Goal: Task Accomplishment & Management: Manage account settings

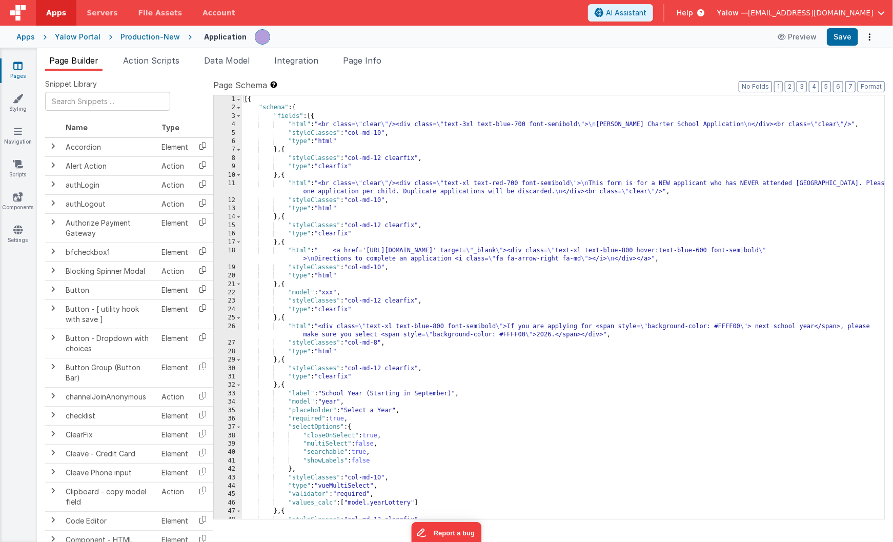
click at [21, 13] on img at bounding box center [17, 12] width 15 height 15
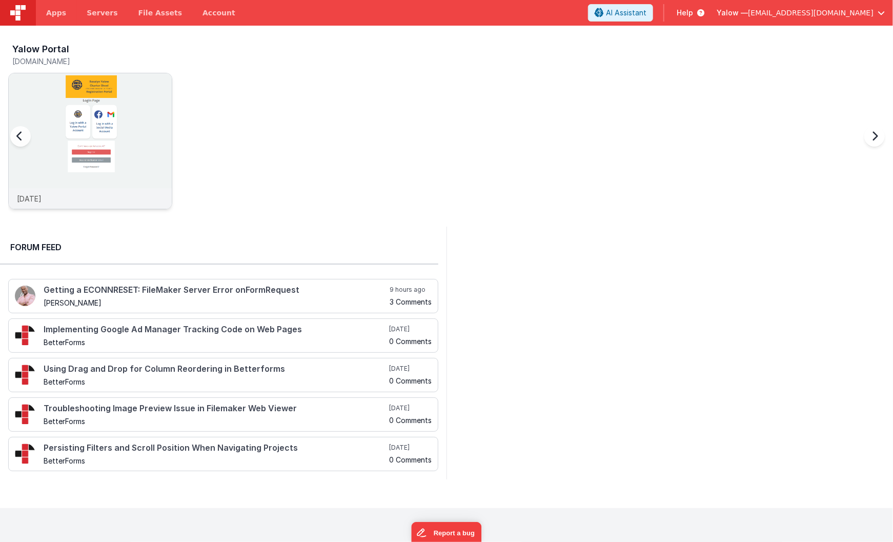
click at [85, 108] on img at bounding box center [90, 154] width 163 height 163
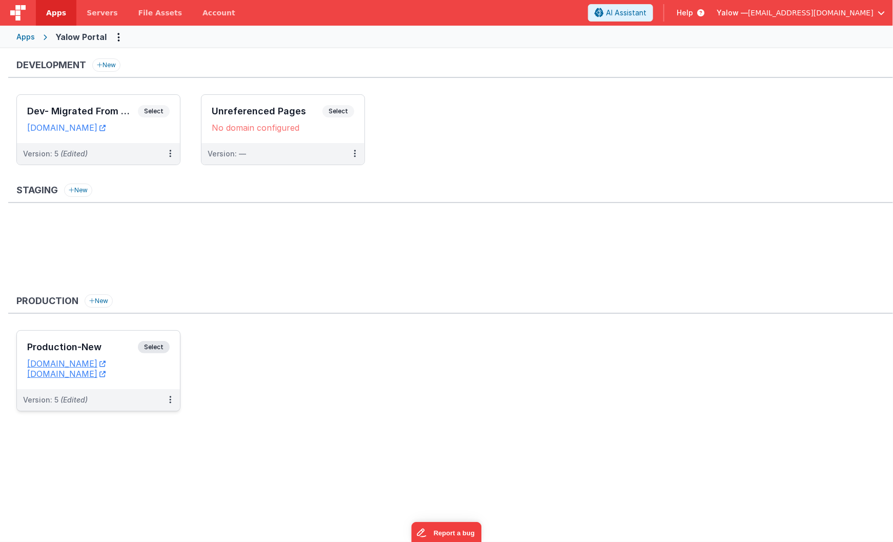
click at [161, 346] on span "Select" at bounding box center [154, 347] width 32 height 12
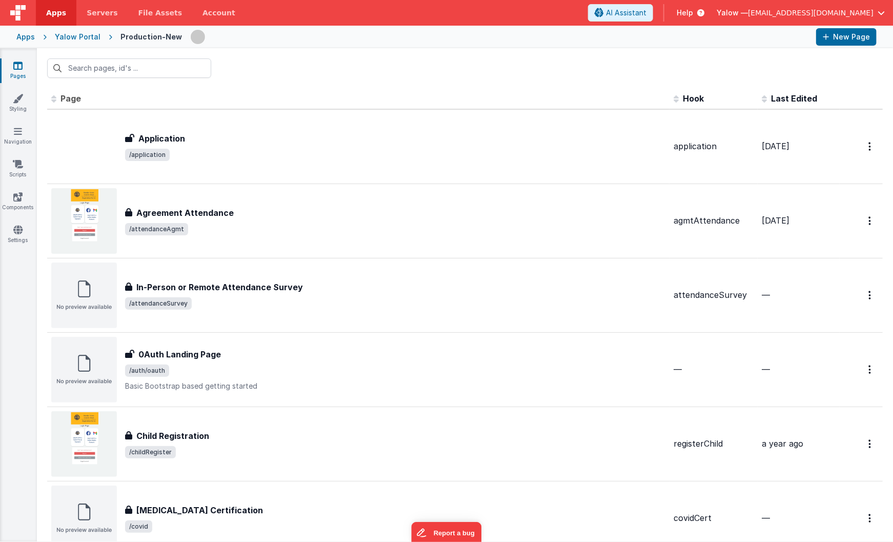
click at [837, 9] on span "[EMAIL_ADDRESS][DOMAIN_NAME]" at bounding box center [811, 13] width 126 height 10
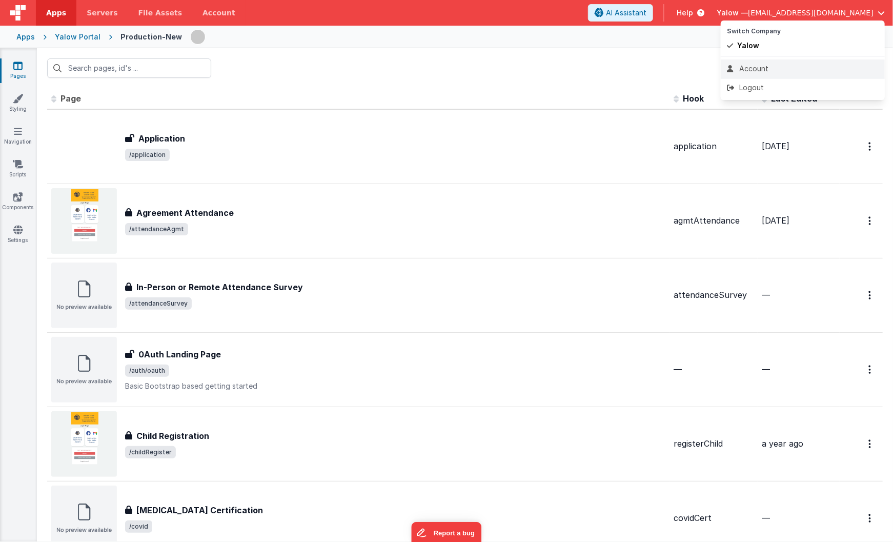
click at [743, 65] on div "Account" at bounding box center [803, 69] width 152 height 10
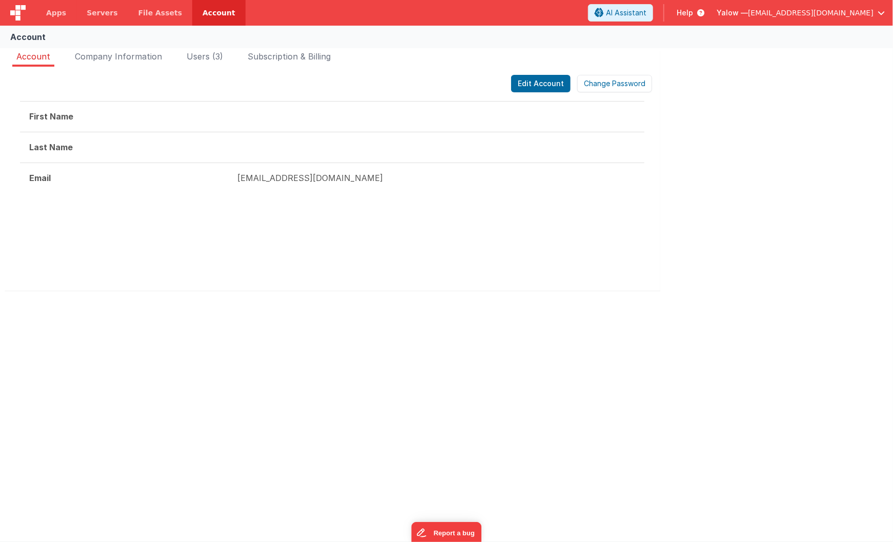
drag, startPoint x: 142, startPoint y: 56, endPoint x: 172, endPoint y: 57, distance: 30.3
click at [142, 56] on span "Company Information" at bounding box center [118, 56] width 87 height 10
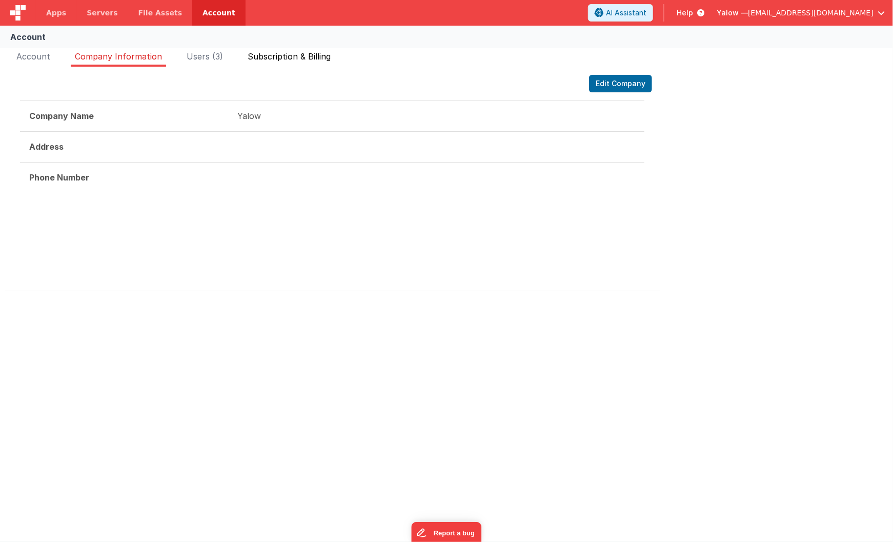
click at [324, 56] on span "Subscription & Billing" at bounding box center [289, 56] width 83 height 10
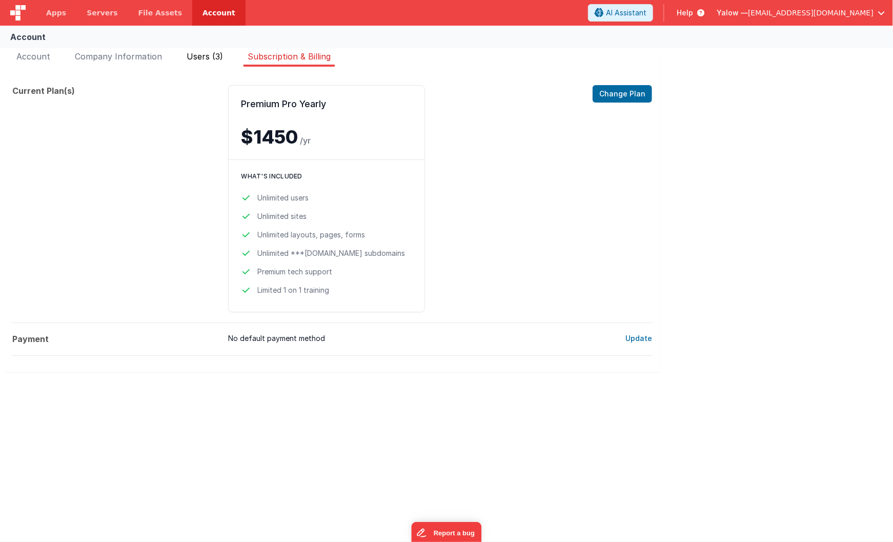
click at [200, 56] on span "Users (3)" at bounding box center [205, 56] width 36 height 10
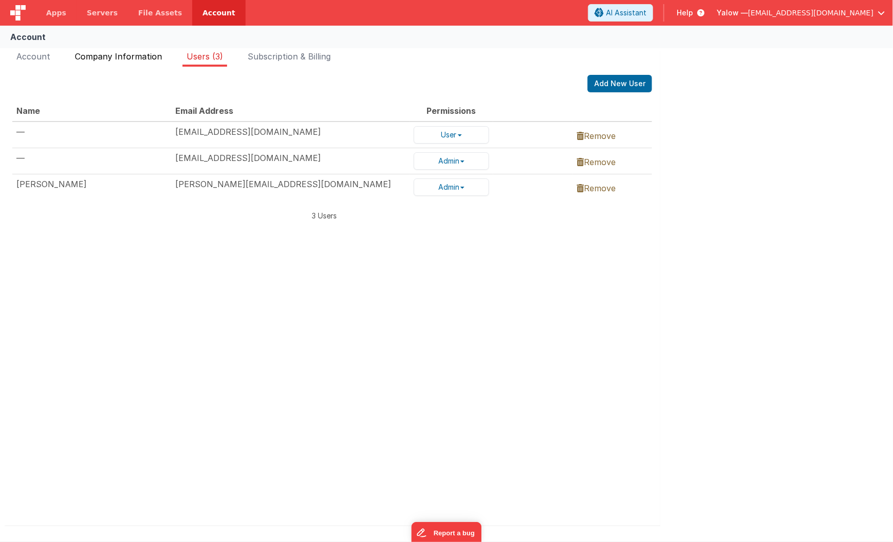
click at [124, 57] on span "Company Information" at bounding box center [118, 56] width 87 height 10
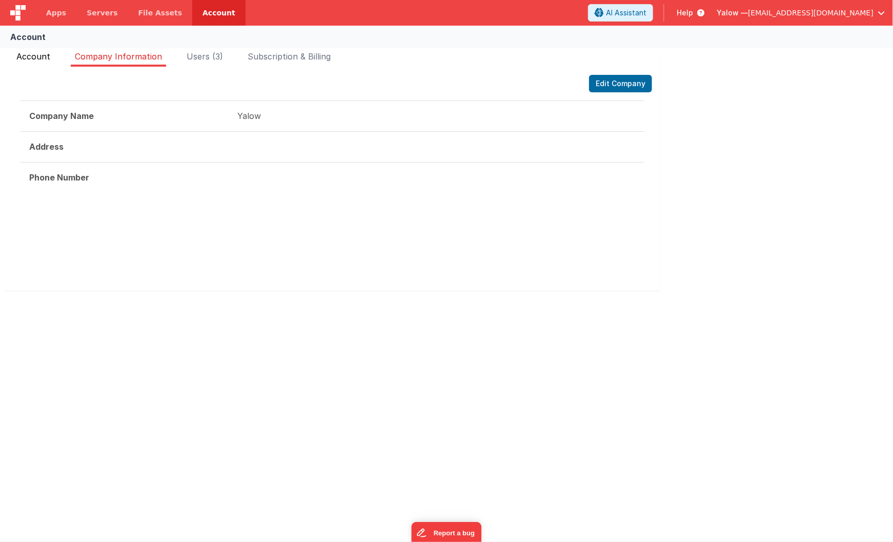
click at [43, 57] on span "Account" at bounding box center [33, 56] width 34 height 10
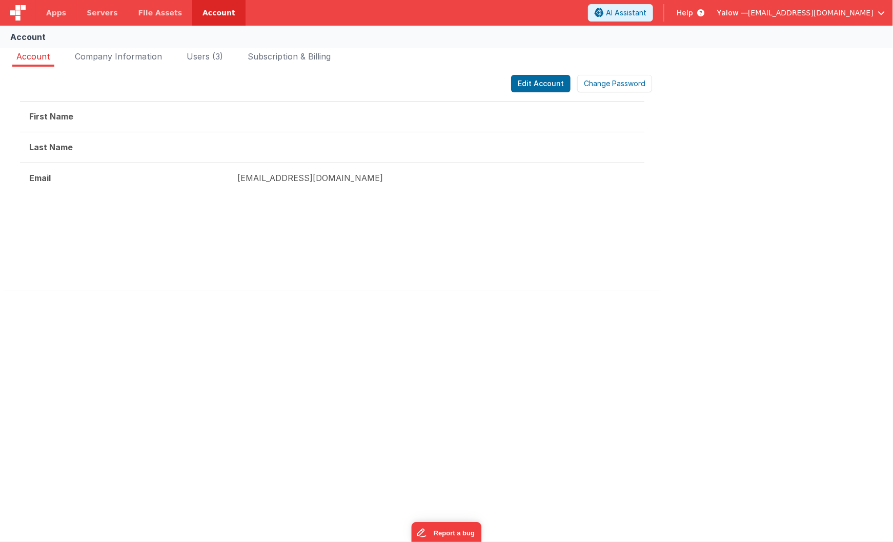
click at [852, 15] on span "[EMAIL_ADDRESS][DOMAIN_NAME]" at bounding box center [811, 13] width 126 height 10
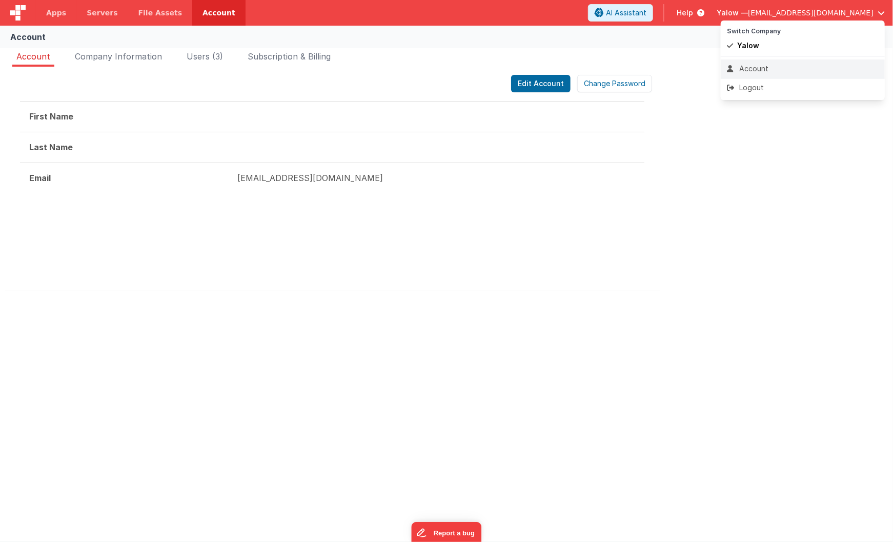
click at [744, 67] on div "Account" at bounding box center [803, 69] width 152 height 10
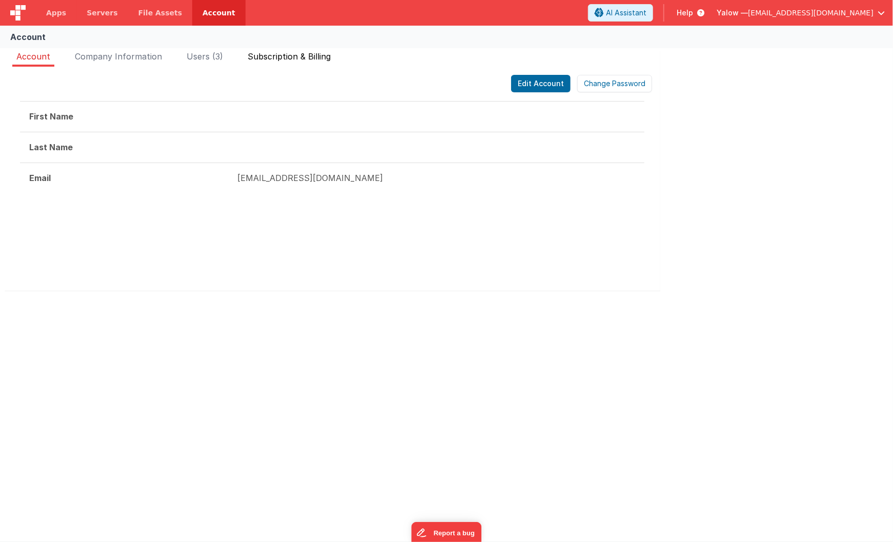
click at [313, 56] on span "Subscription & Billing" at bounding box center [289, 56] width 83 height 10
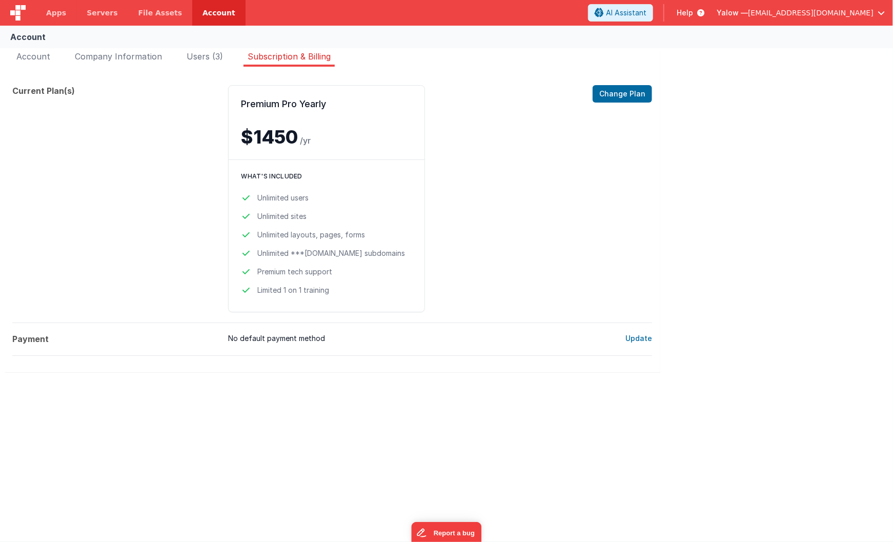
click at [26, 13] on div at bounding box center [18, 13] width 36 height 26
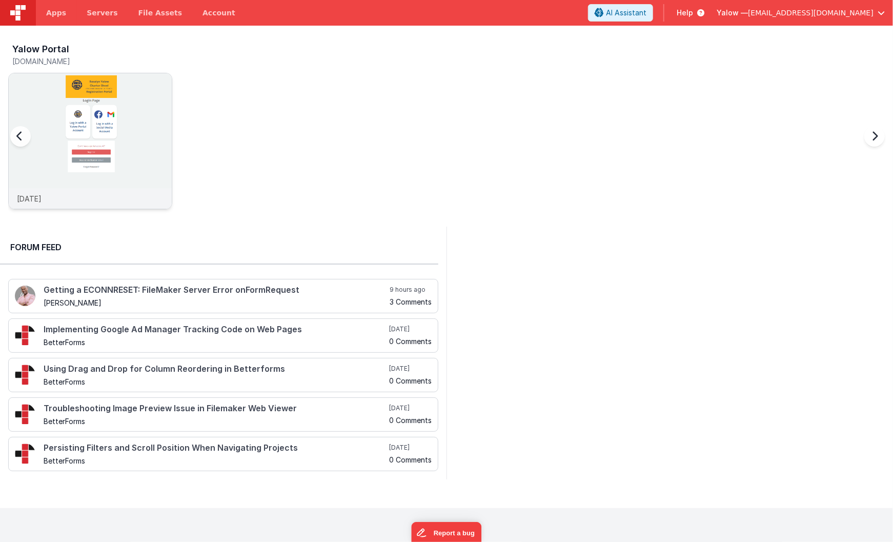
click at [136, 124] on img at bounding box center [90, 154] width 163 height 163
